Goal: Task Accomplishment & Management: Manage account settings

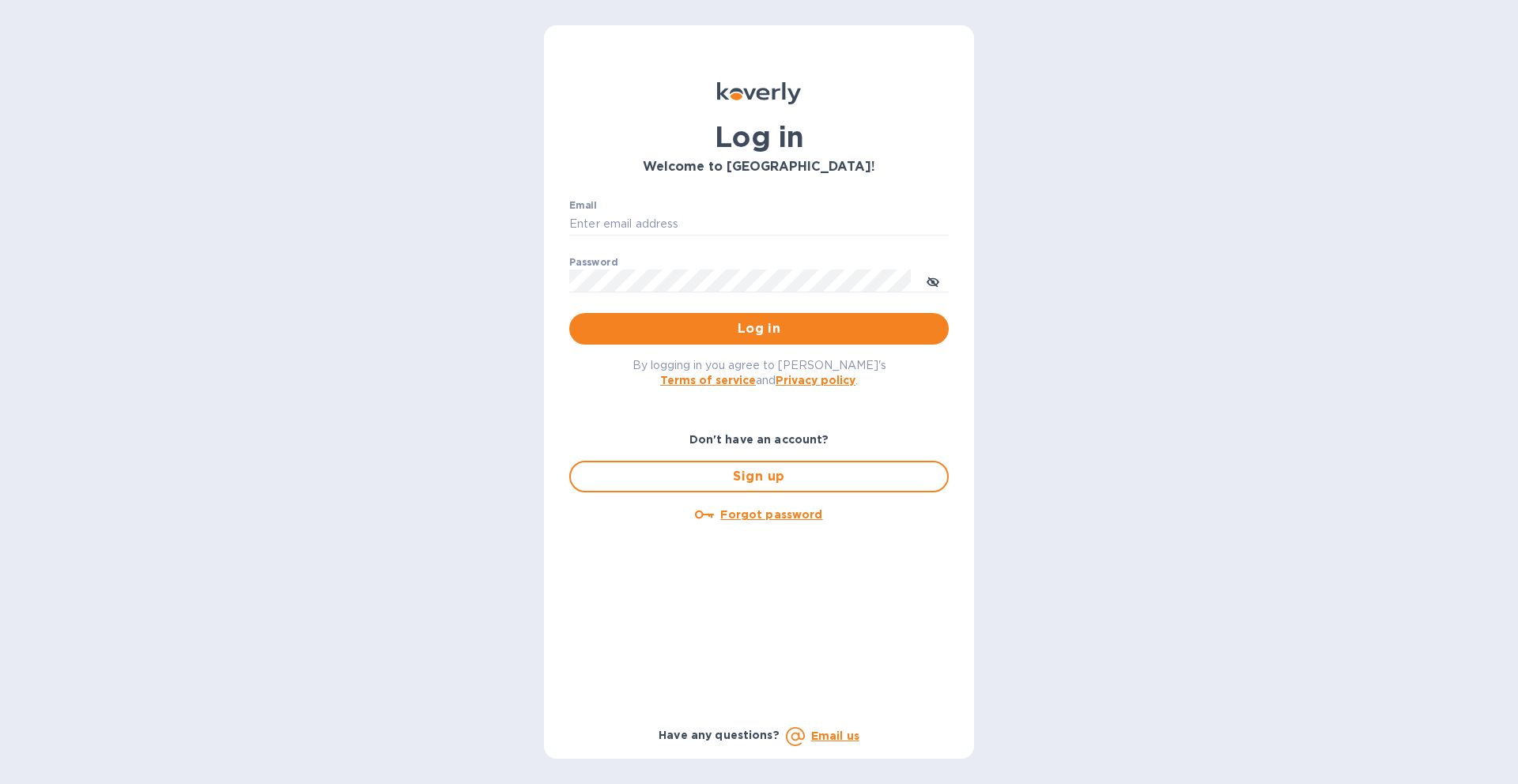
type input "[EMAIL_ADDRESS][DOMAIN_NAME]"
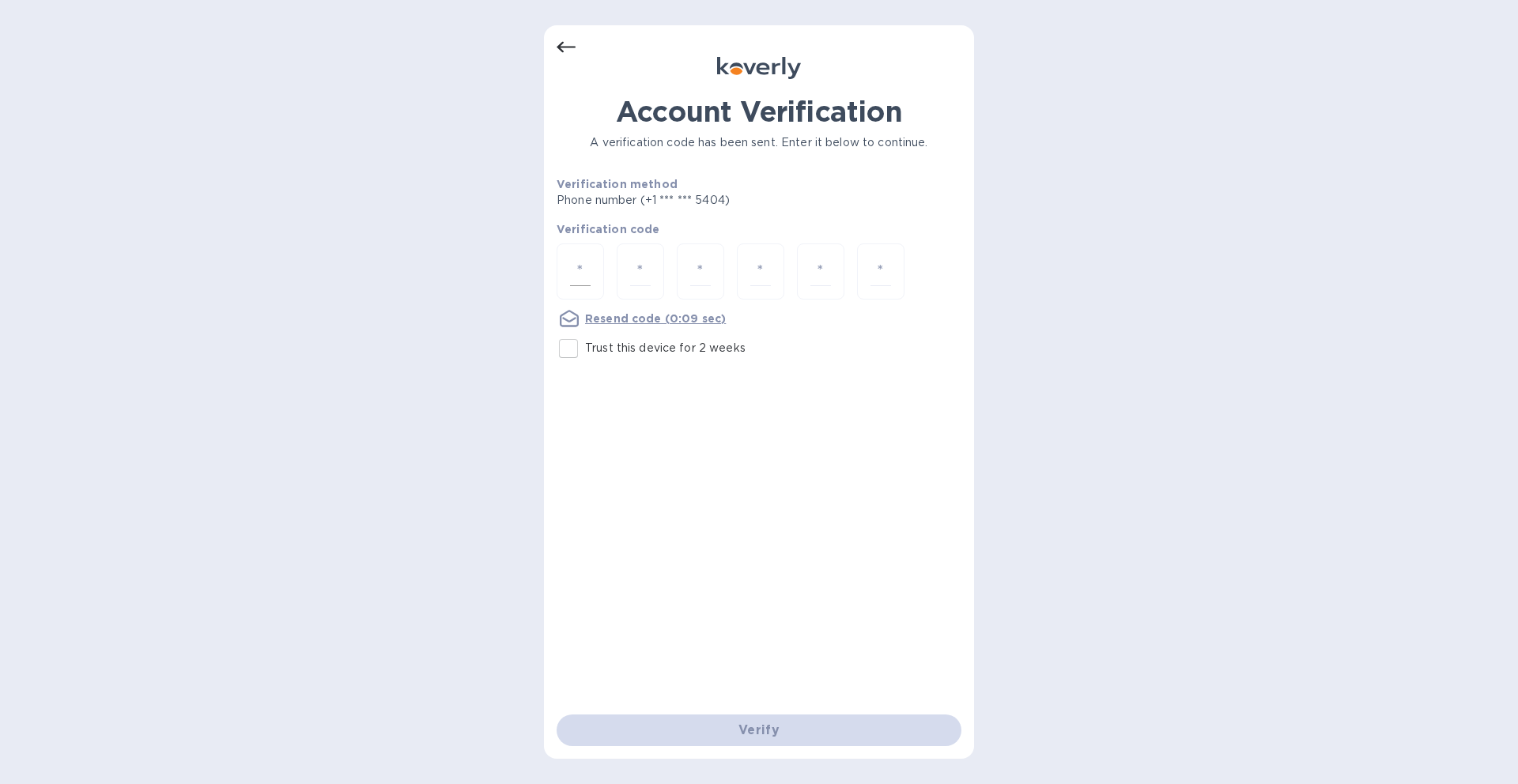
click at [575, 271] on input "number" at bounding box center [579, 271] width 20 height 29
type input "4"
type input "7"
type input "4"
type input "1"
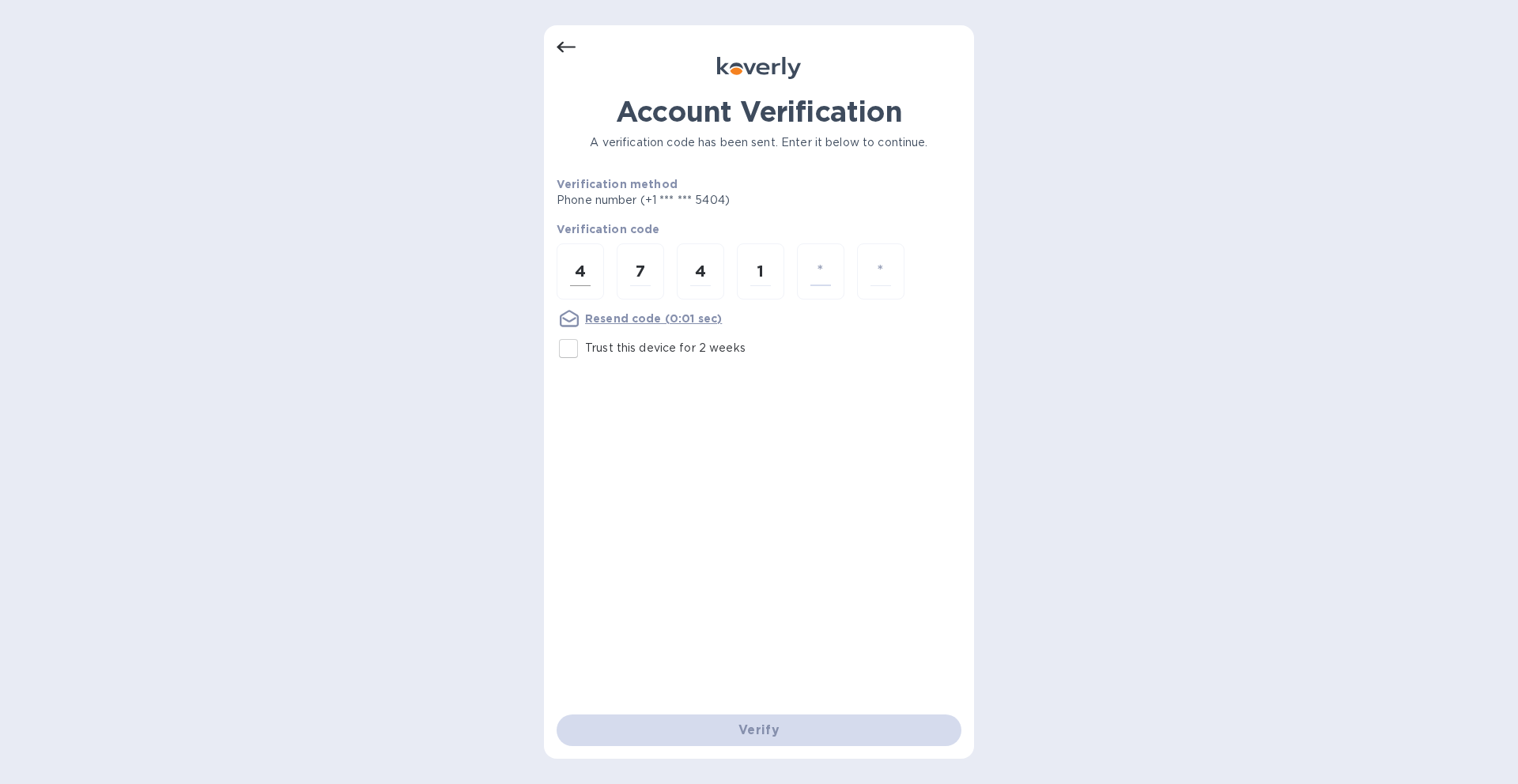
type input "3"
type input "1"
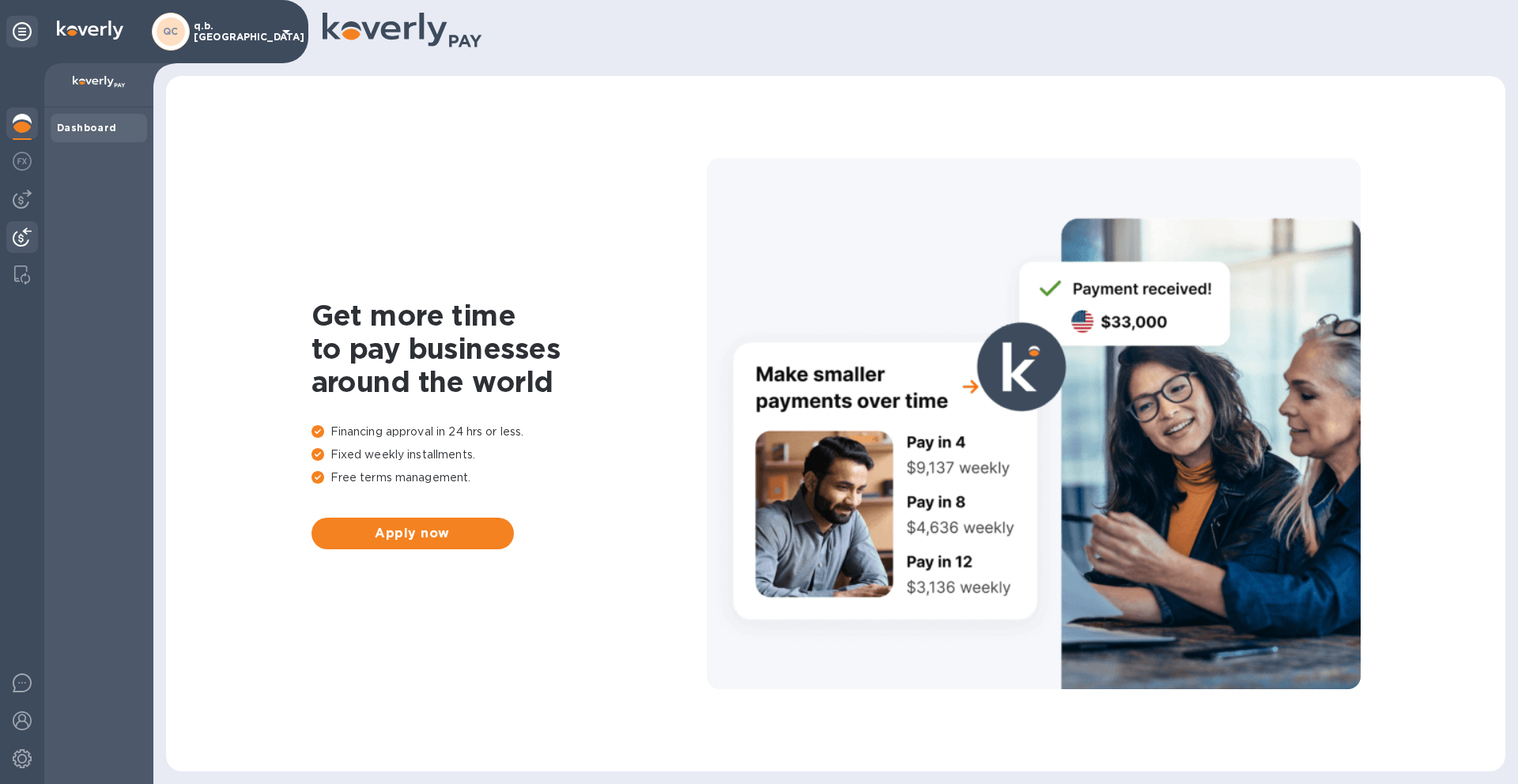
click at [22, 224] on div at bounding box center [22, 238] width 32 height 35
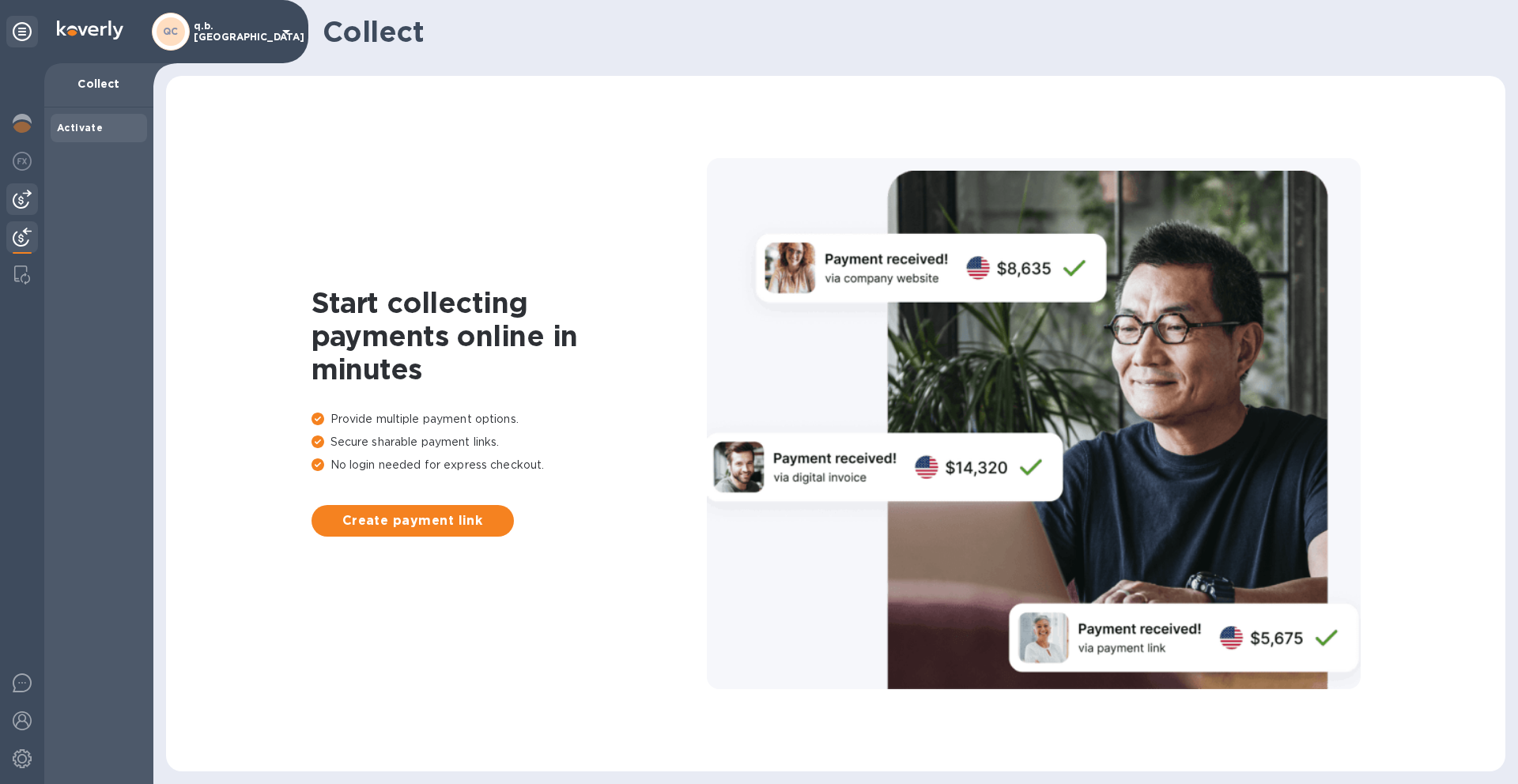
click at [26, 199] on img at bounding box center [21, 199] width 19 height 19
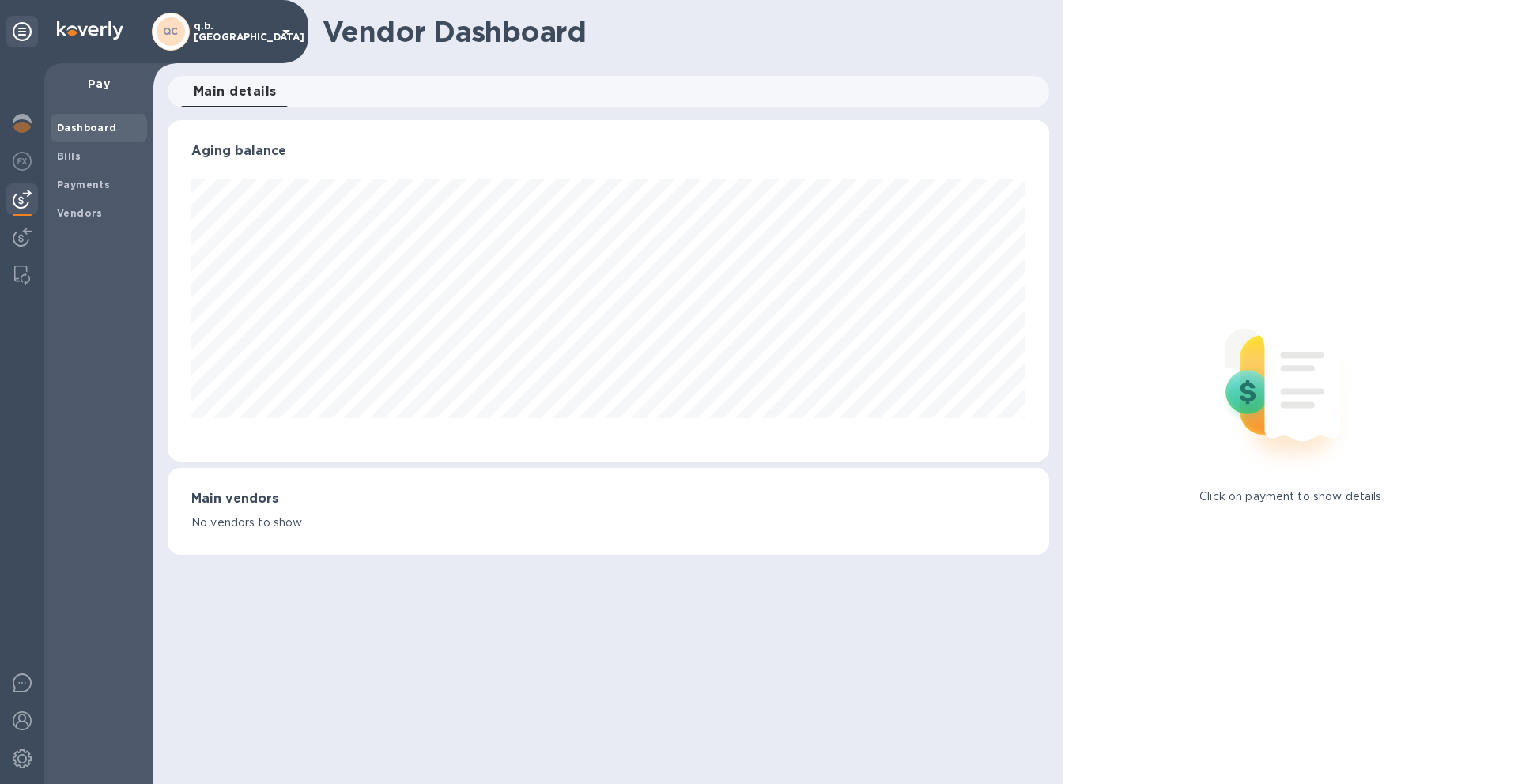
scroll to position [341, 880]
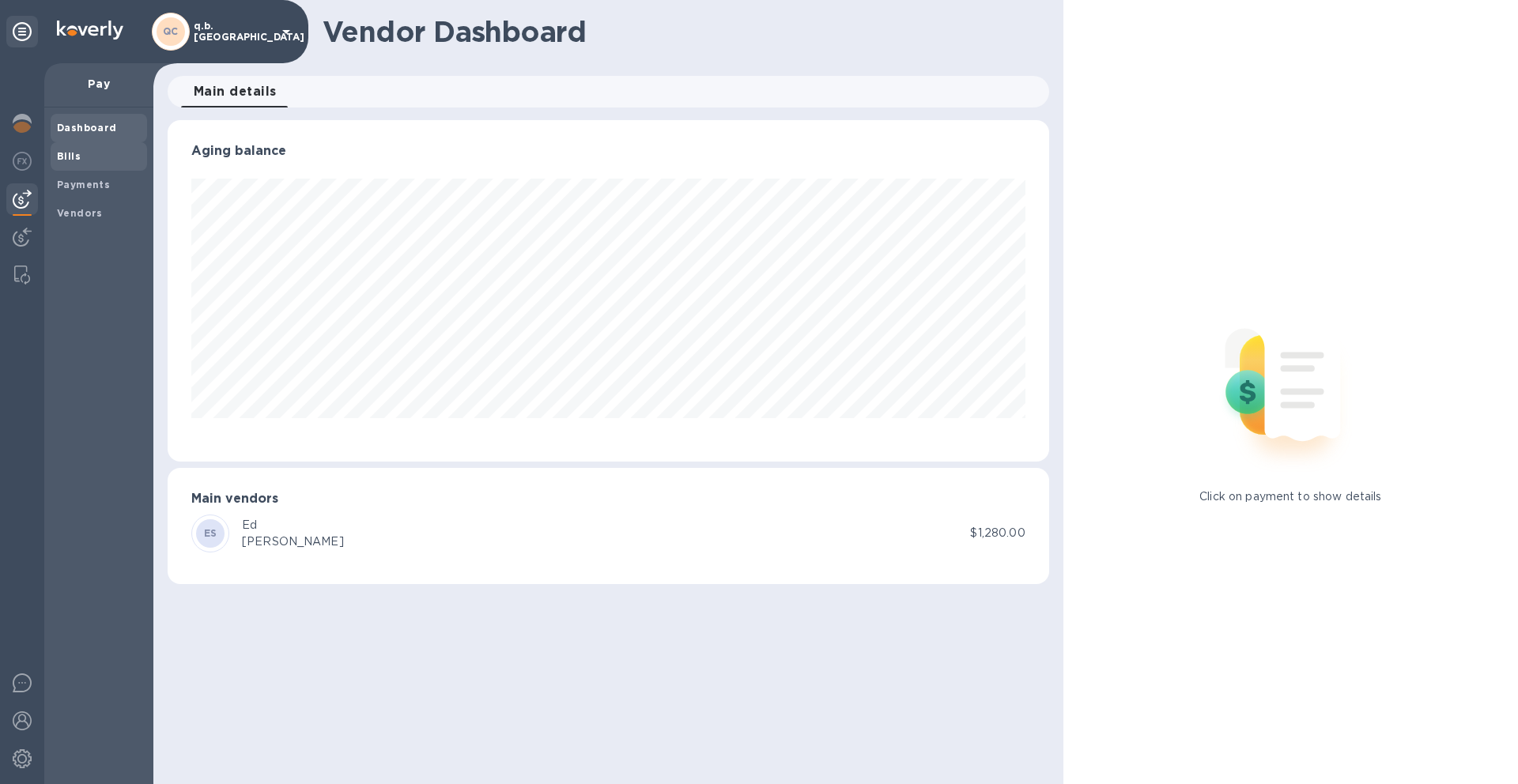
click at [106, 153] on span "Bills" at bounding box center [98, 156] width 83 height 16
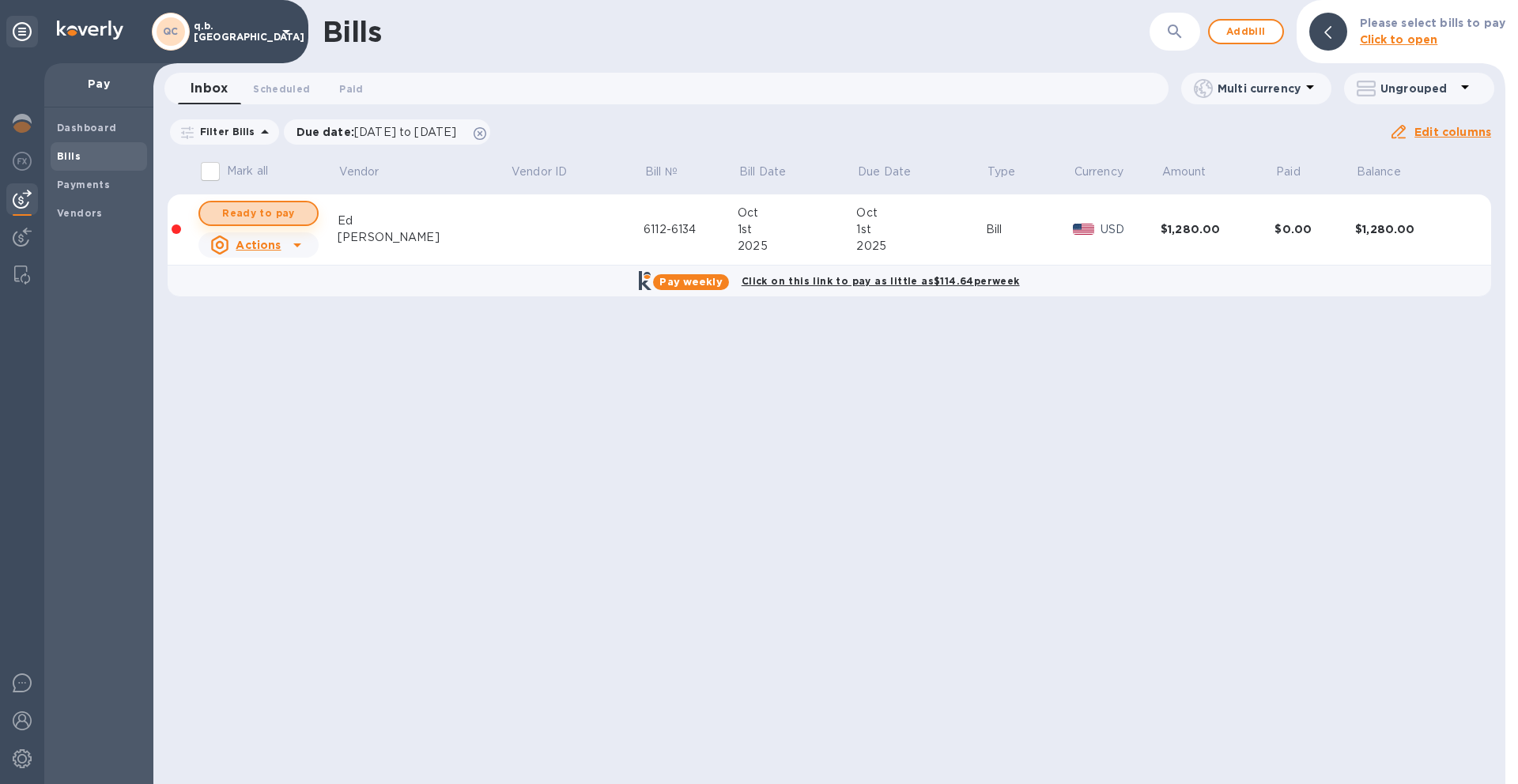
click at [277, 214] on span "Ready to pay" at bounding box center [258, 213] width 91 height 19
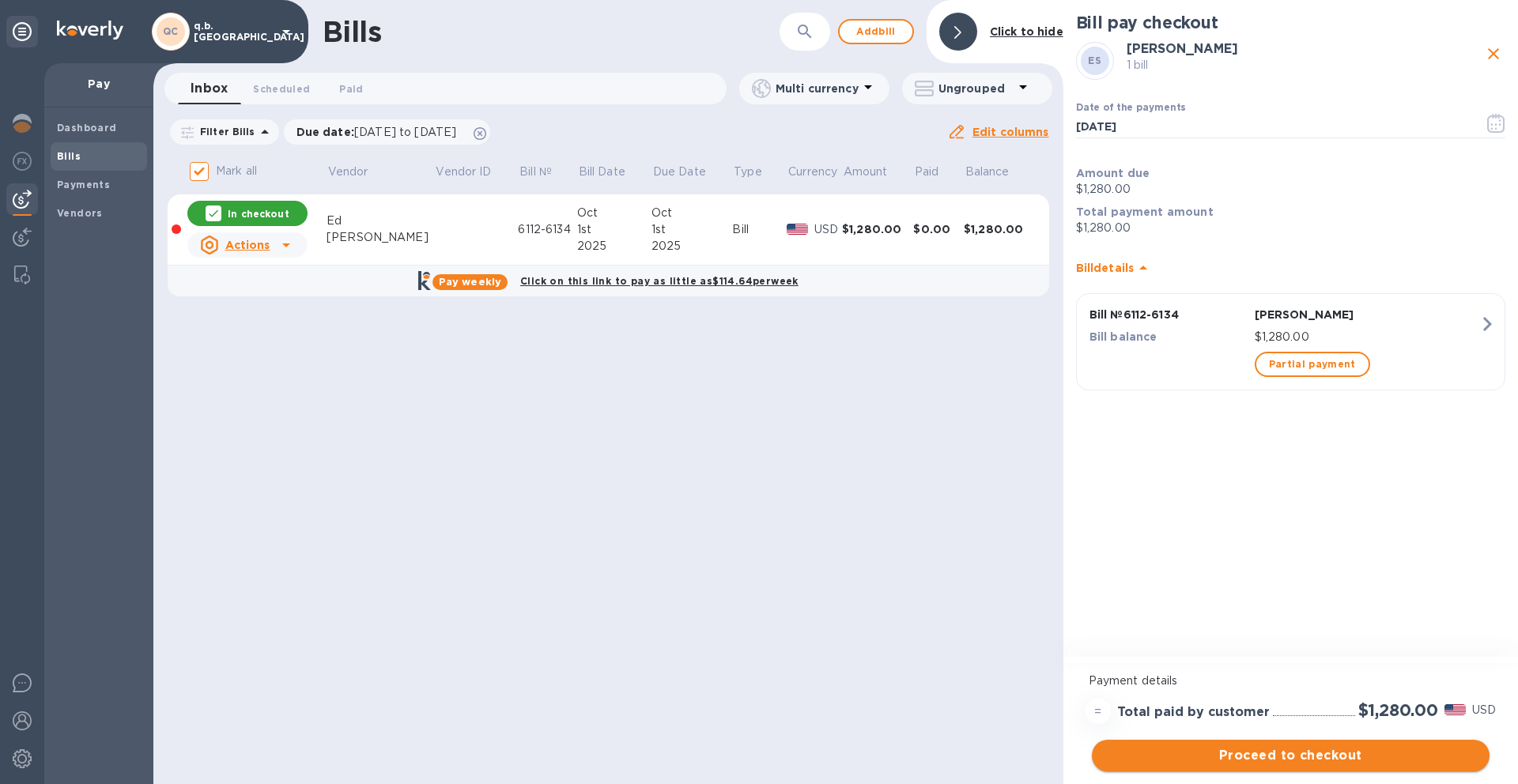
click at [1264, 765] on button "Proceed to checkout" at bounding box center [1290, 756] width 397 height 32
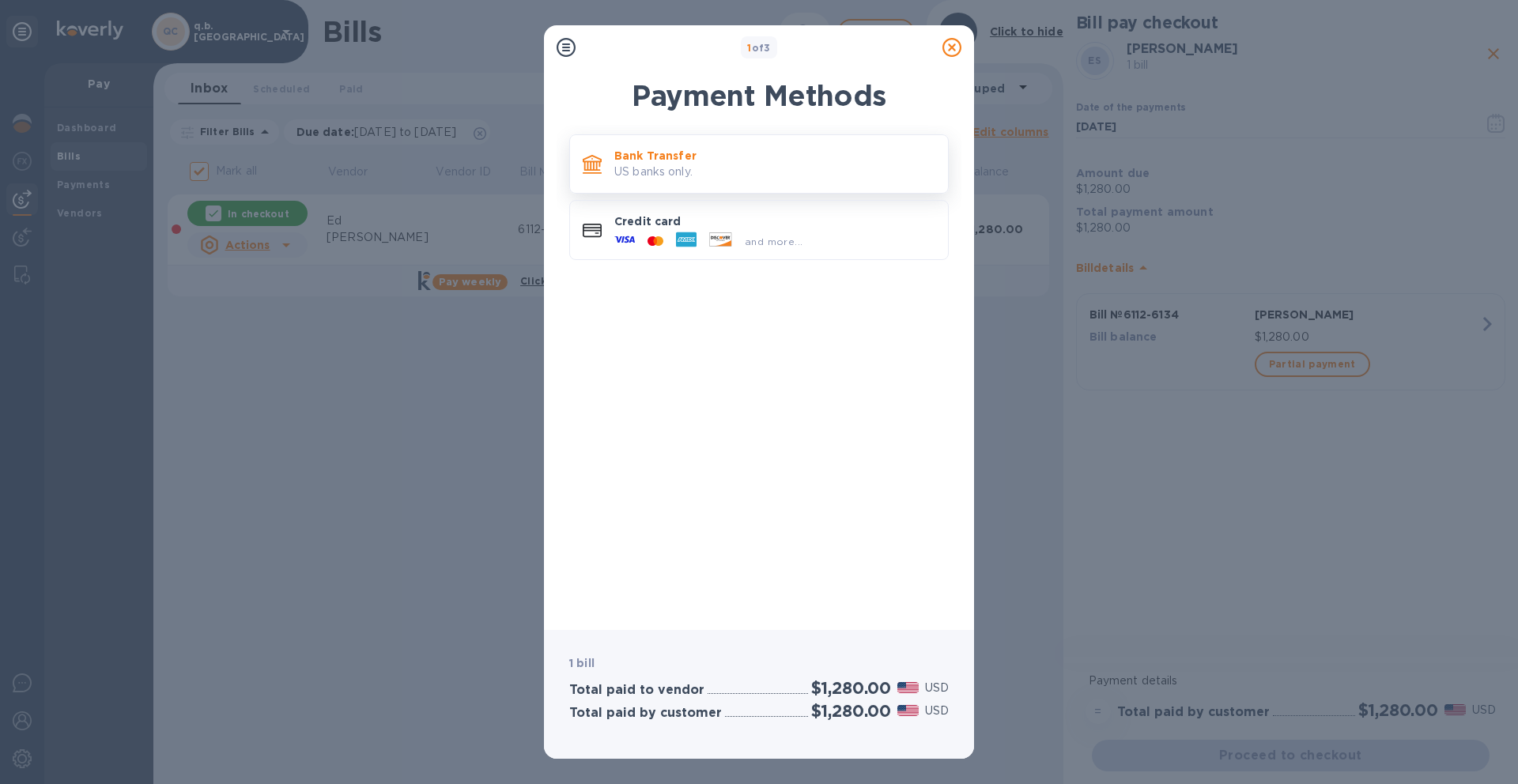
click at [792, 177] on p "US banks only." at bounding box center [775, 171] width 321 height 17
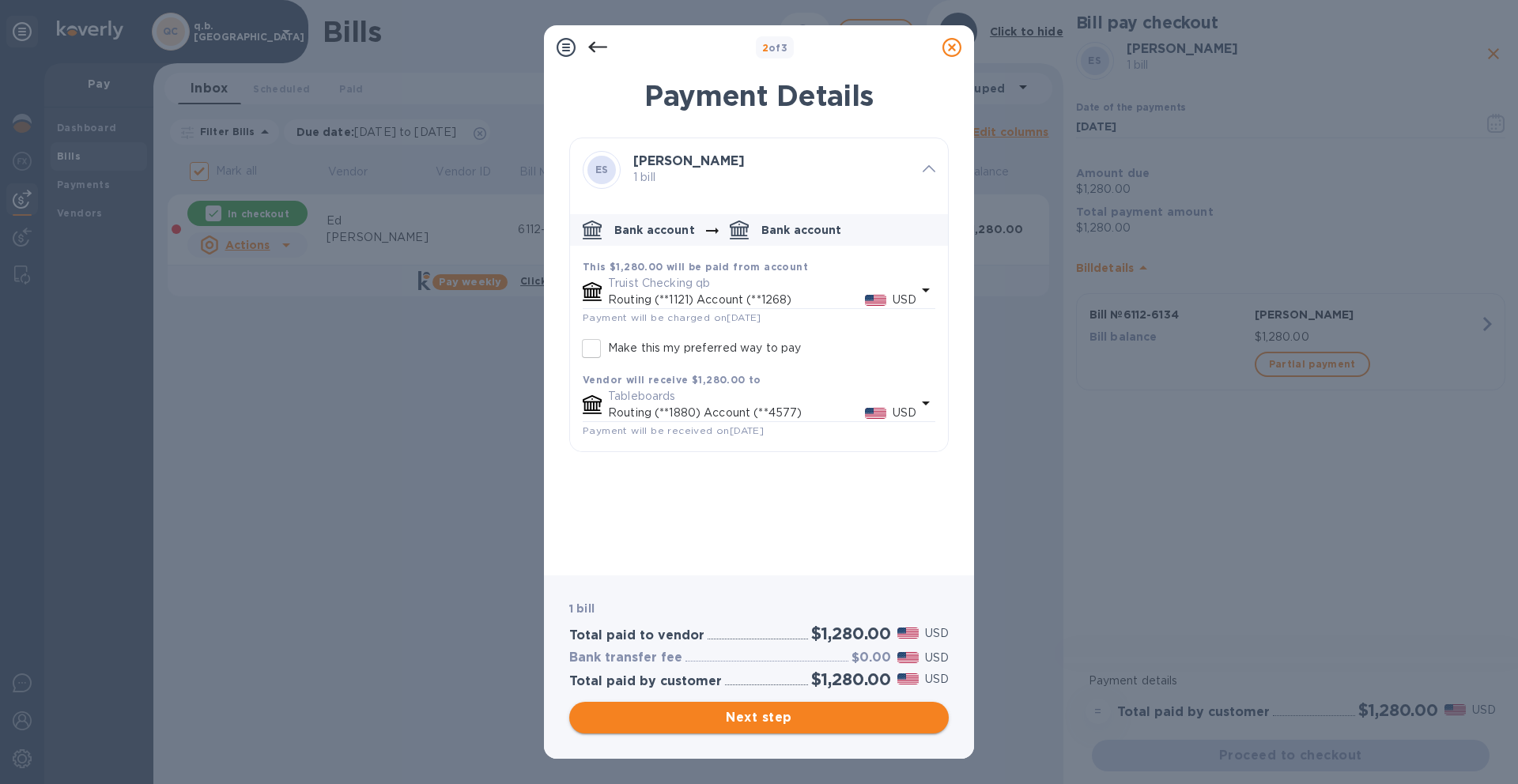
click at [780, 718] on span "Next step" at bounding box center [759, 717] width 354 height 19
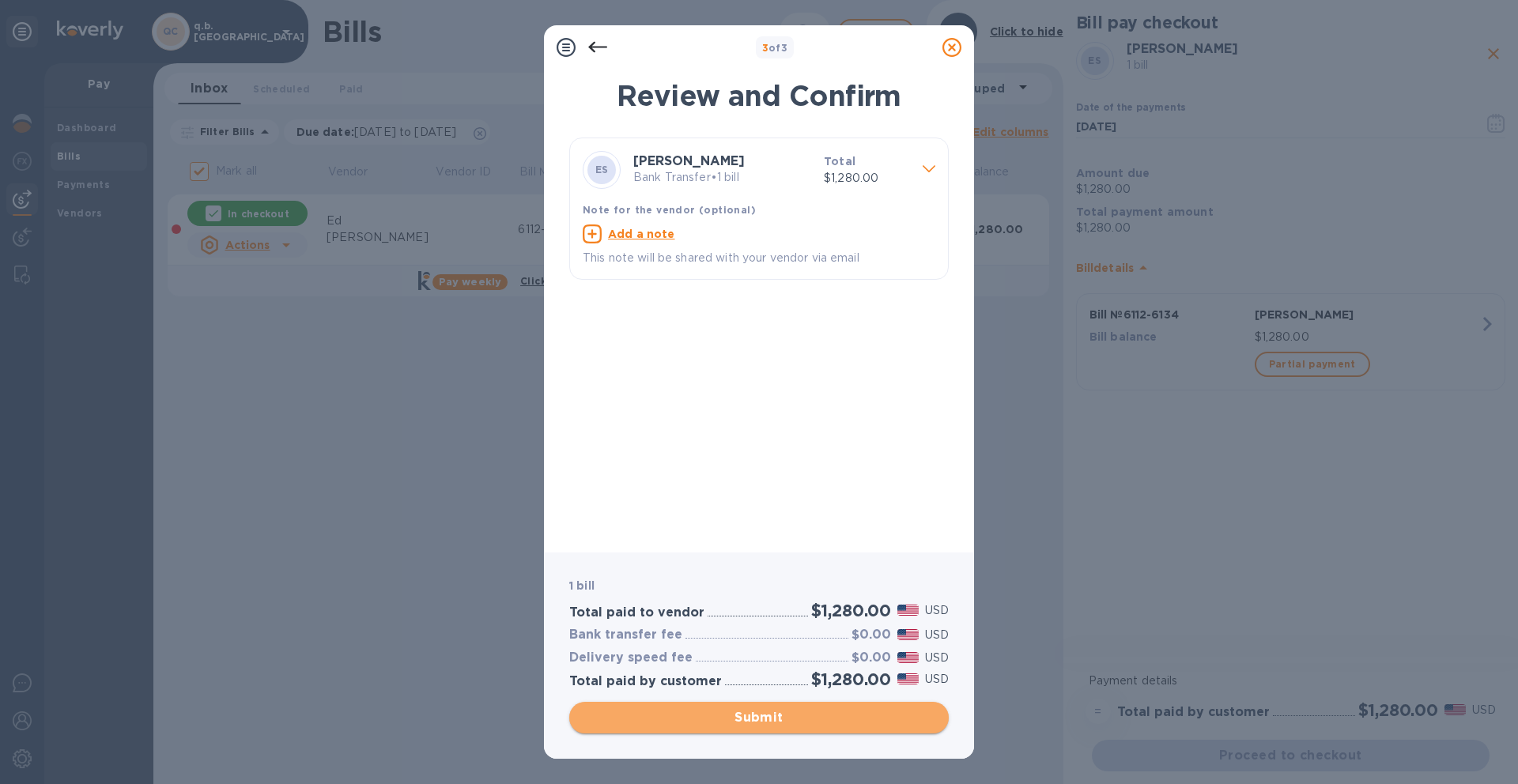
click at [743, 715] on span "Submit" at bounding box center [759, 717] width 354 height 19
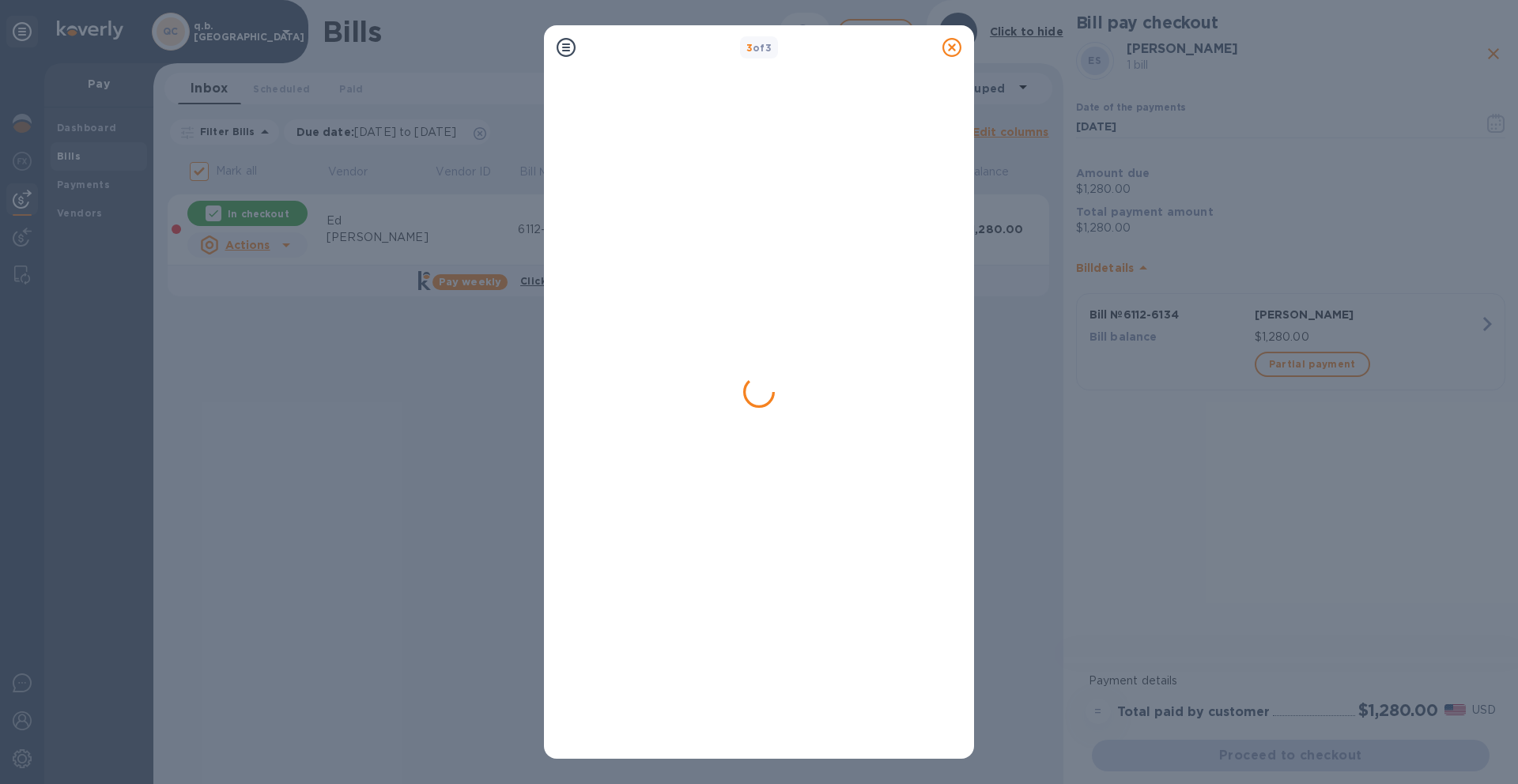
checkbox input "false"
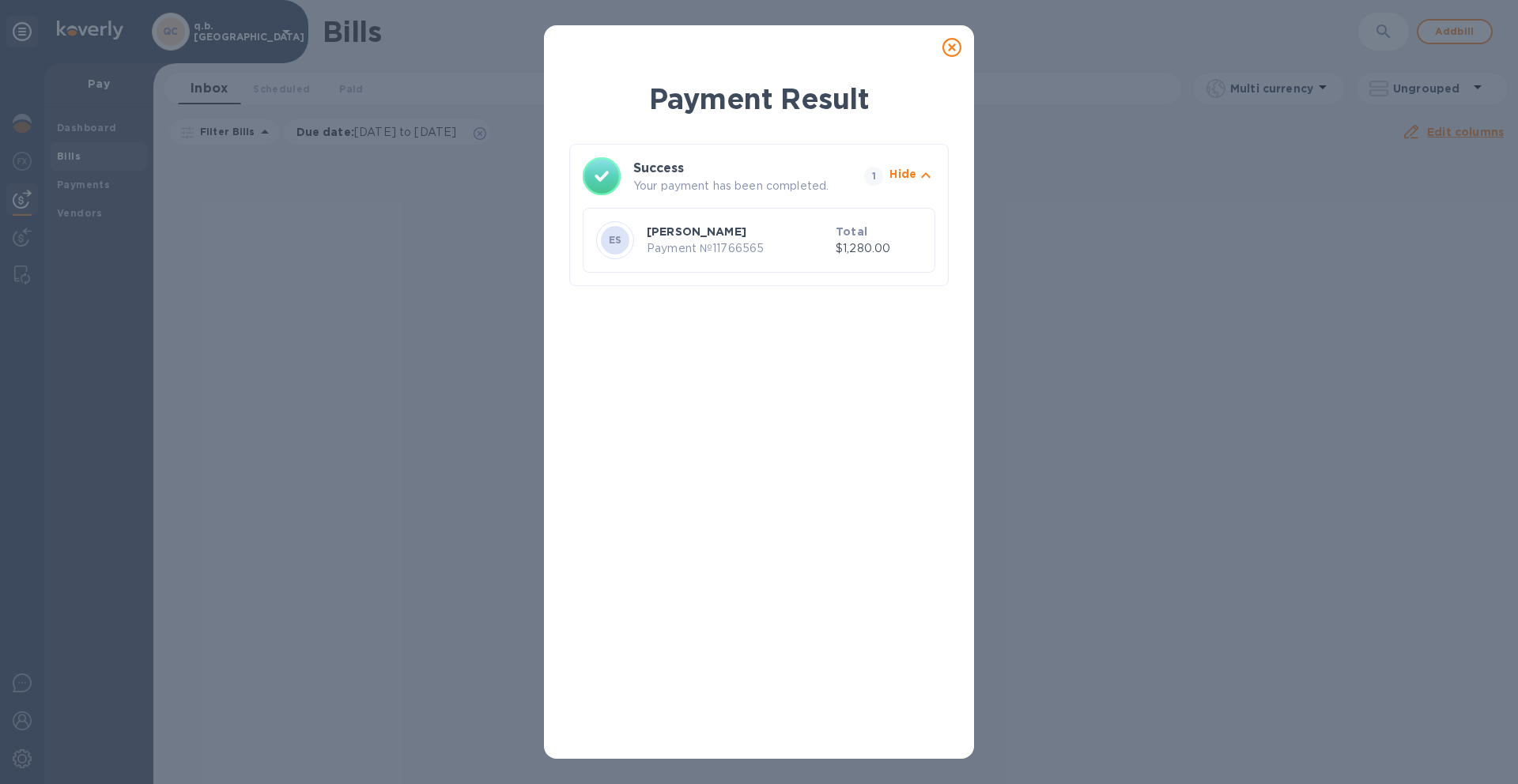
click at [947, 47] on icon at bounding box center [951, 47] width 19 height 19
